Goal: Communication & Community: Answer question/provide support

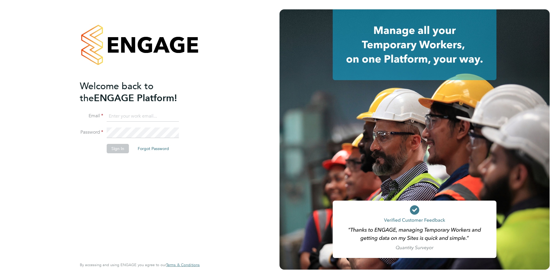
type input "shaun.white@linsco.com"
click at [123, 146] on button "Sign In" at bounding box center [118, 148] width 22 height 9
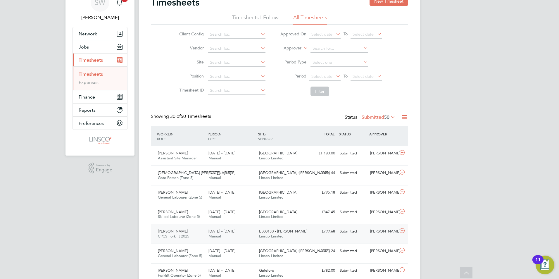
click at [171, 231] on span "[PERSON_NAME]" at bounding box center [173, 231] width 30 height 5
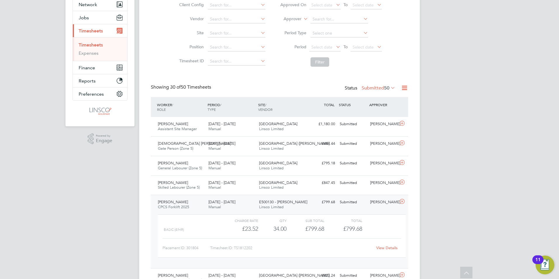
click at [382, 249] on link "View Details" at bounding box center [386, 247] width 21 height 5
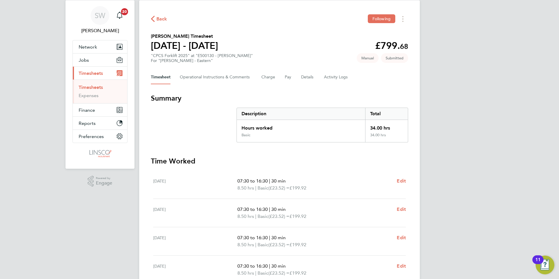
scroll to position [14, 0]
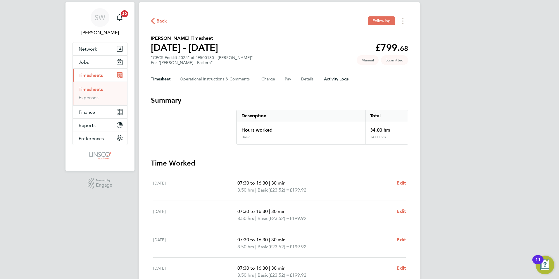
click at [330, 79] on Logs-tab "Activity Logs" at bounding box center [336, 79] width 25 height 14
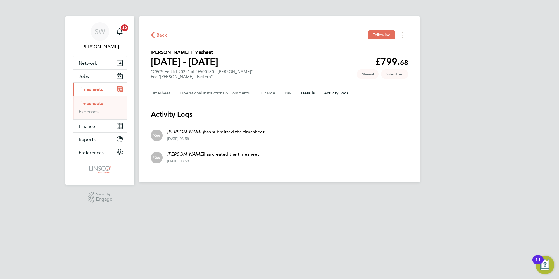
click at [303, 93] on button "Details" at bounding box center [307, 93] width 13 height 14
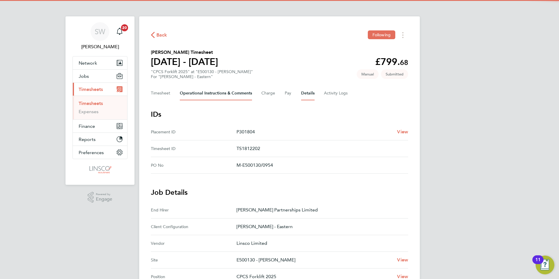
click at [222, 93] on Comments-tab "Operational Instructions & Comments" at bounding box center [216, 93] width 72 height 14
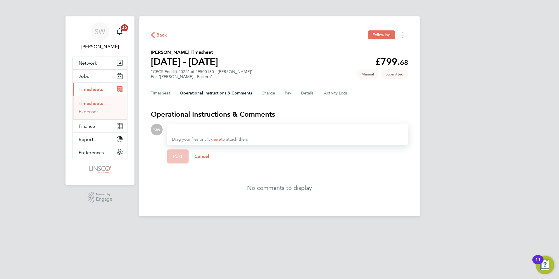
click at [195, 130] on div at bounding box center [288, 129] width 232 height 7
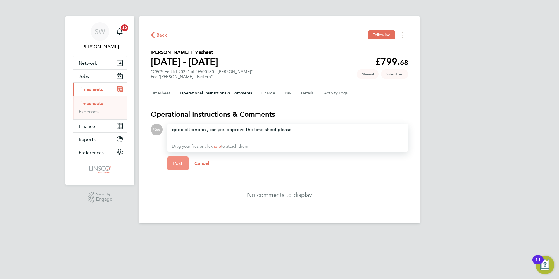
drag, startPoint x: 175, startPoint y: 161, endPoint x: 175, endPoint y: 165, distance: 3.6
click at [175, 165] on span "Post" at bounding box center [178, 164] width 10 height 6
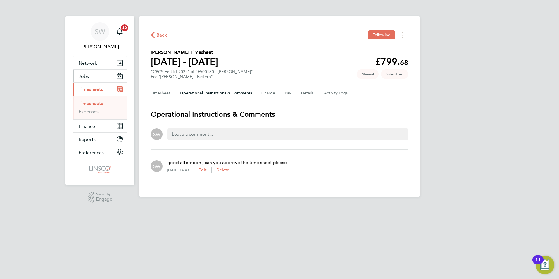
click at [91, 70] on button "Jobs" at bounding box center [100, 76] width 54 height 13
